Goal: Navigation & Orientation: Find specific page/section

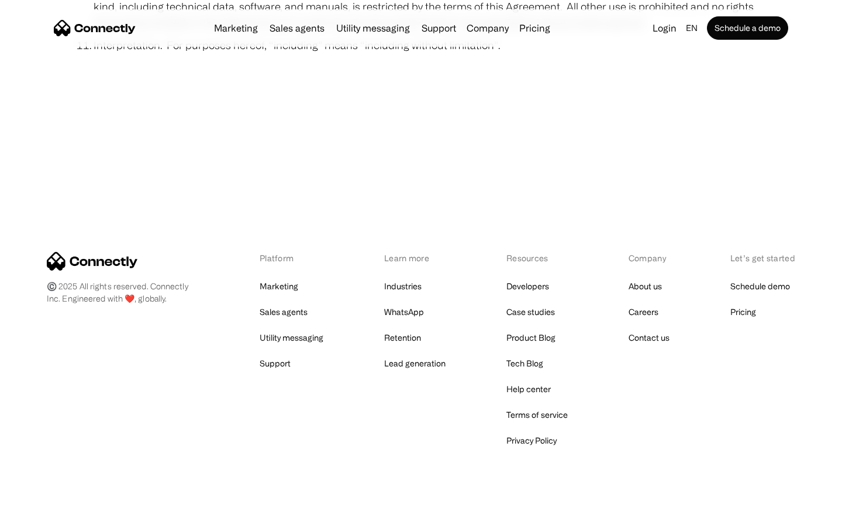
scroll to position [4294, 0]
